Goal: Navigation & Orientation: Find specific page/section

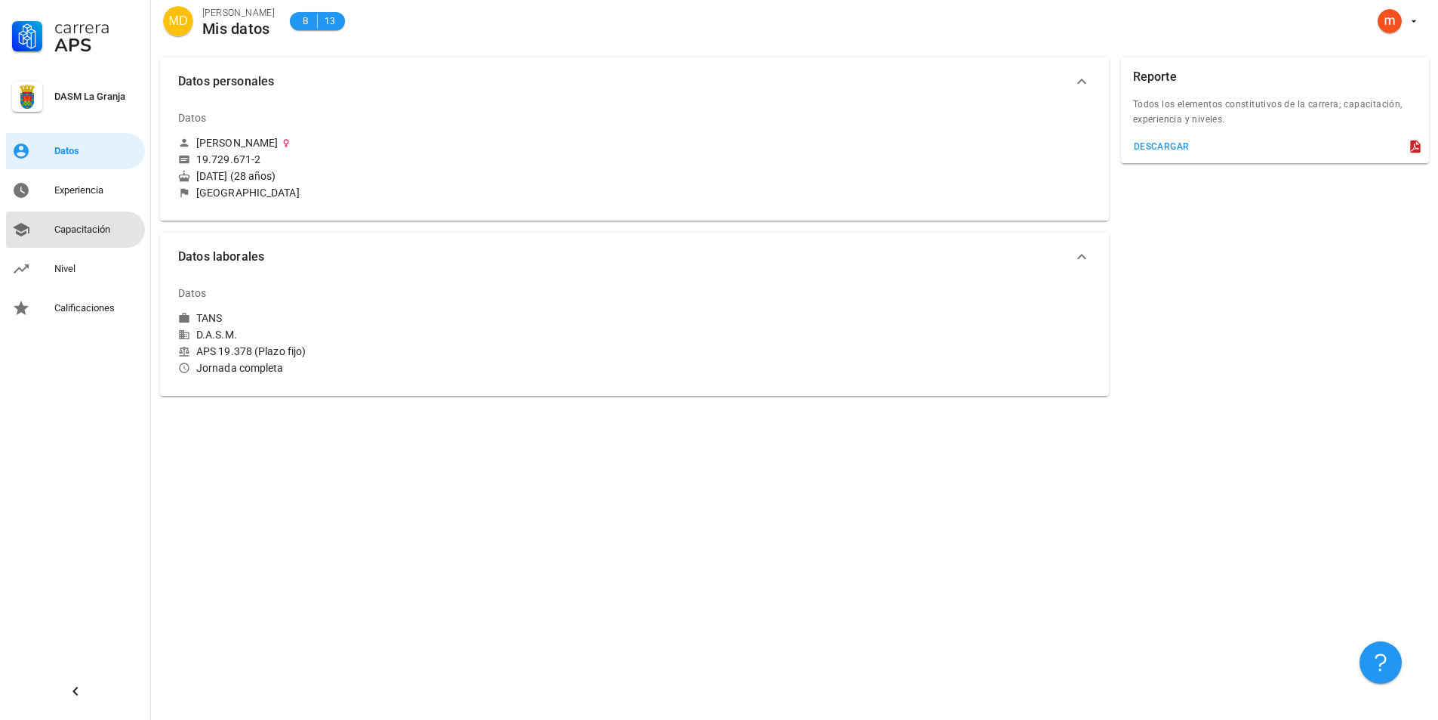
click at [77, 232] on div "Capacitación" at bounding box center [96, 229] width 85 height 12
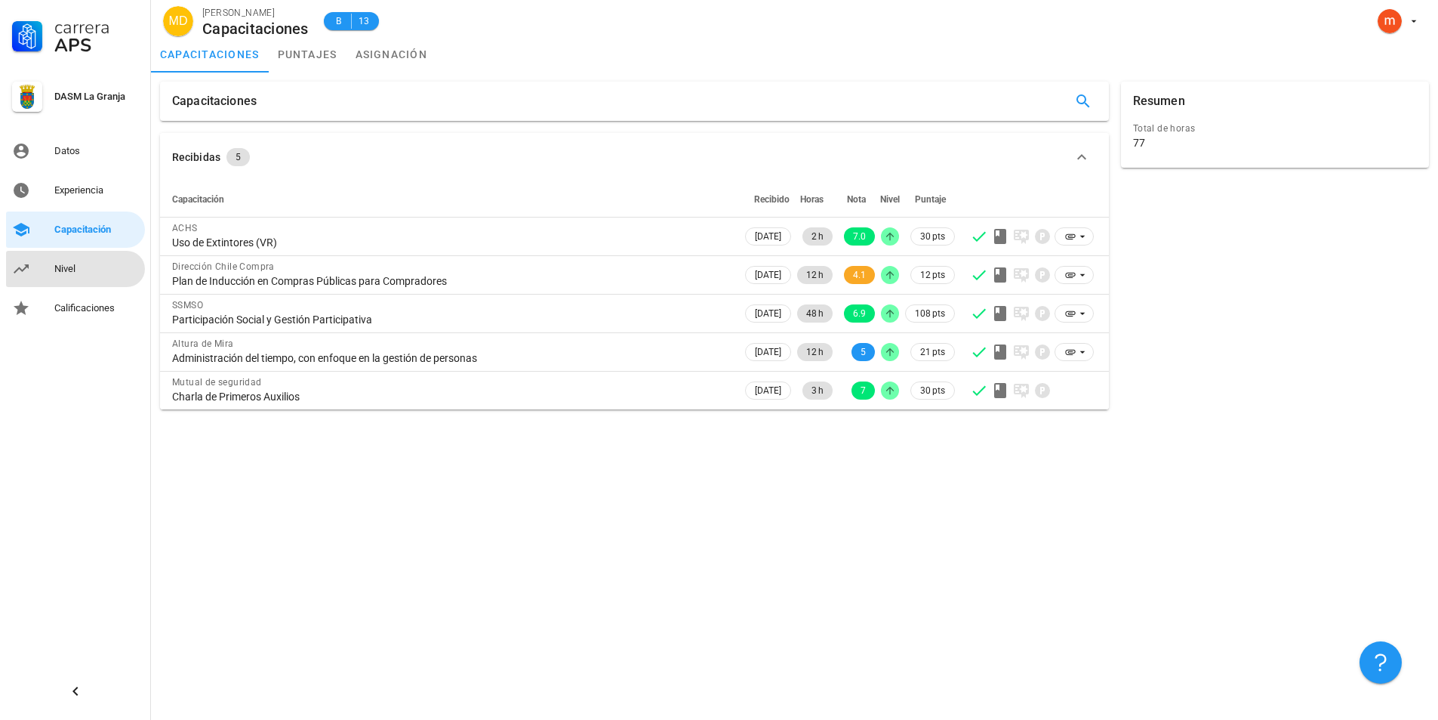
click at [52, 257] on link "Nivel" at bounding box center [75, 269] width 139 height 36
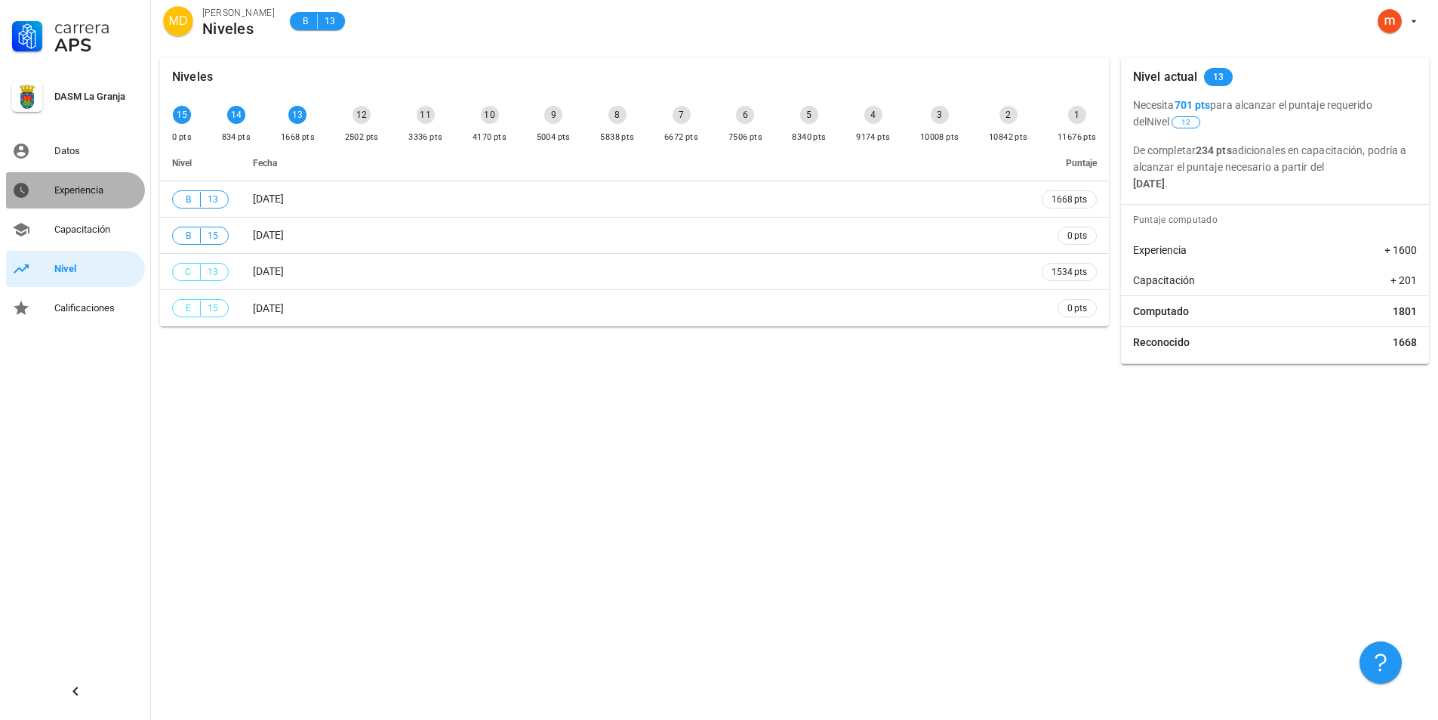
click at [99, 188] on div "Experiencia" at bounding box center [96, 190] width 85 height 12
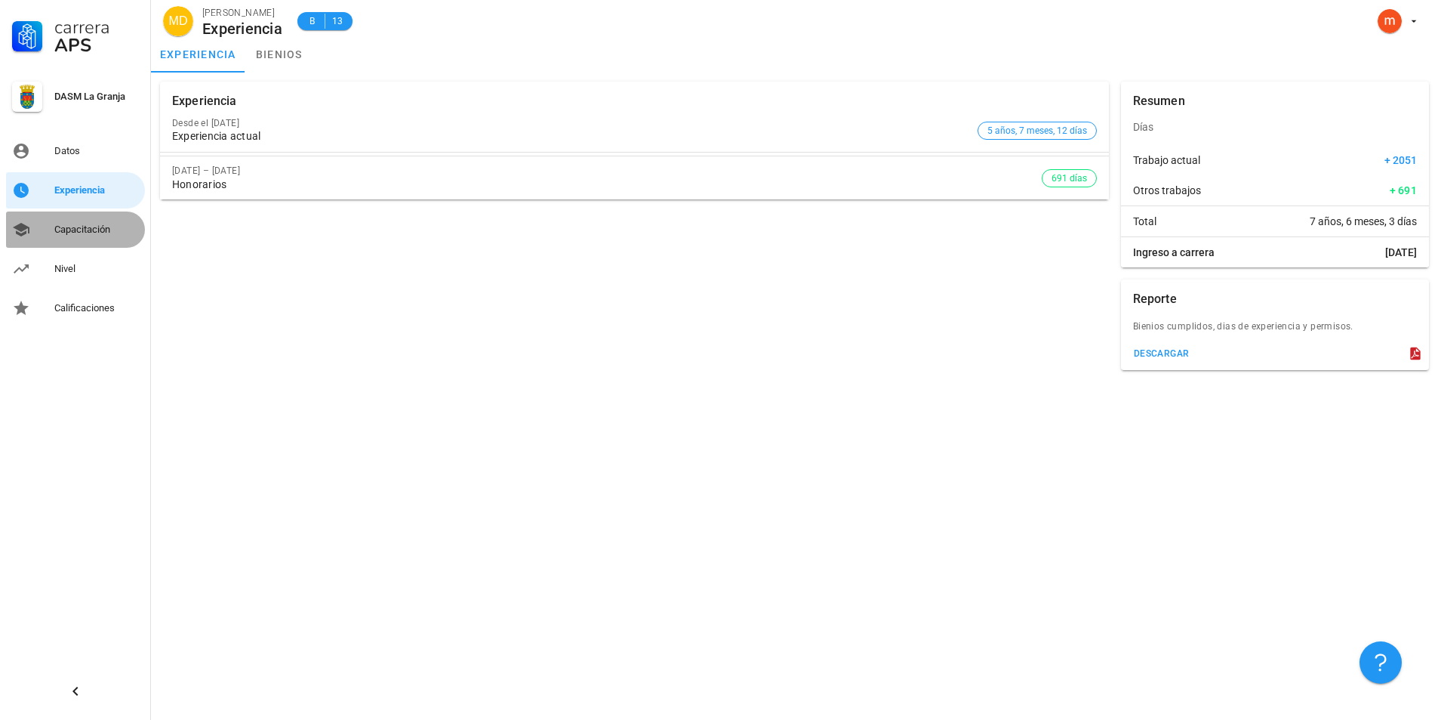
click at [79, 227] on div "Capacitación" at bounding box center [96, 229] width 85 height 12
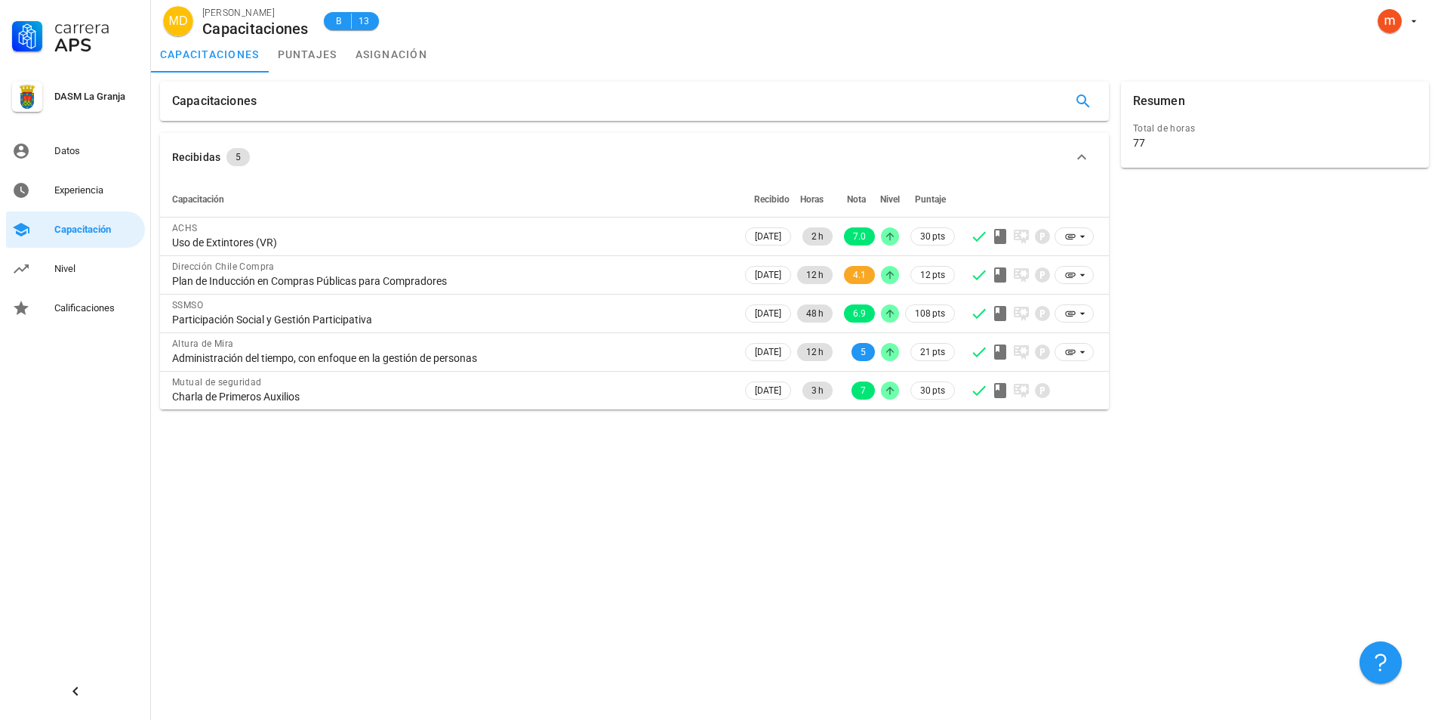
click at [784, 575] on div "Capacitaciones Recibidas 5 Capacitación Recibido Horas Nota Nivel Puntaje ACHS …" at bounding box center [794, 395] width 1287 height 647
